Goal: Transaction & Acquisition: Purchase product/service

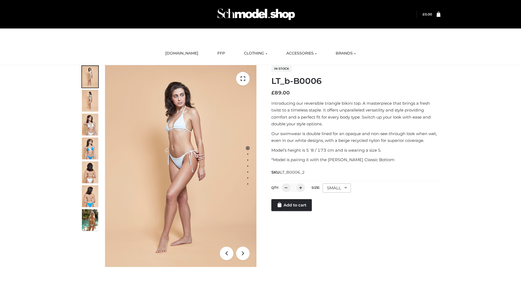
click at [292, 211] on link "Add to cart" at bounding box center [291, 205] width 40 height 12
